Goal: Find specific page/section: Find specific page/section

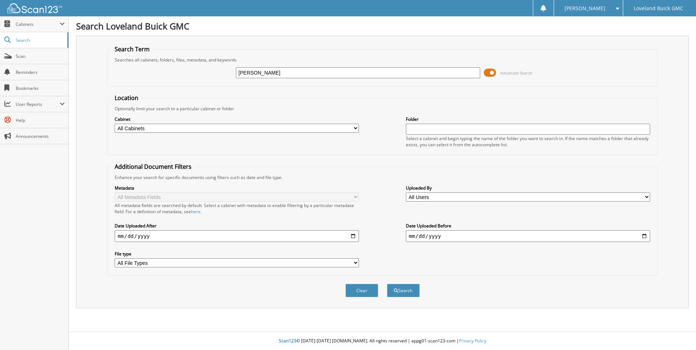
type input "[PERSON_NAME]"
click at [387, 284] on button "Search" at bounding box center [403, 290] width 33 height 13
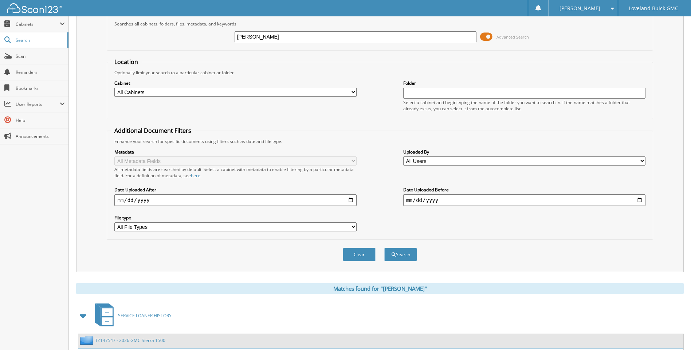
scroll to position [97, 0]
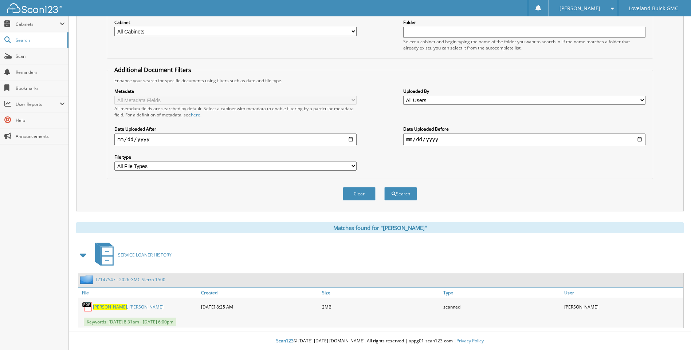
click at [117, 306] on link "[PERSON_NAME]" at bounding box center [128, 307] width 71 height 6
click at [25, 62] on link "Scan" at bounding box center [34, 56] width 68 height 16
